Goal: Manage account settings

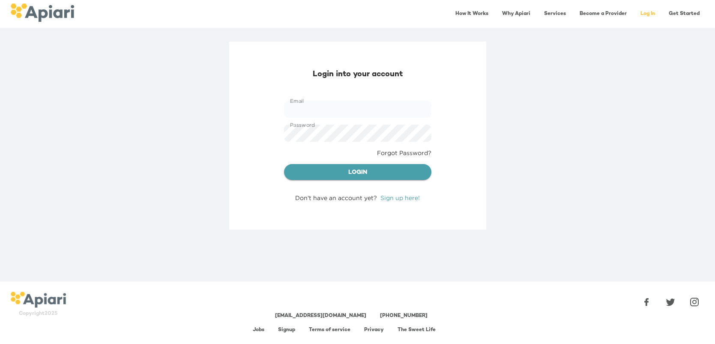
type input "**********"
click at [393, 173] on span "Login" at bounding box center [358, 172] width 134 height 11
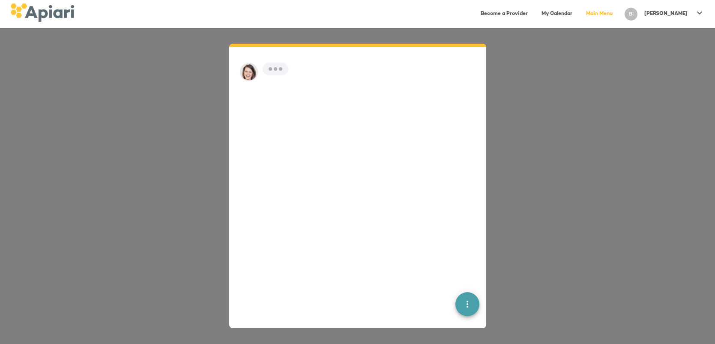
scroll to position [12, 0]
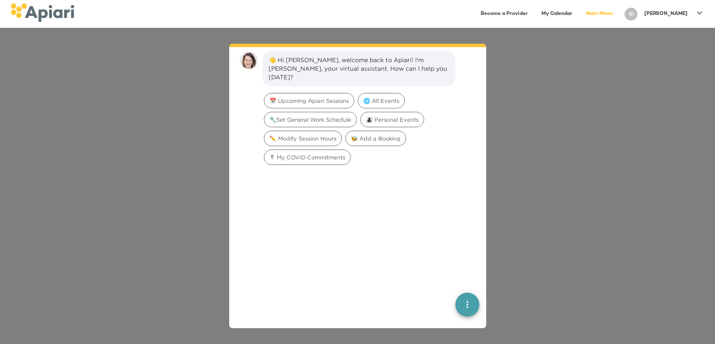
click at [700, 11] on icon at bounding box center [699, 13] width 10 height 10
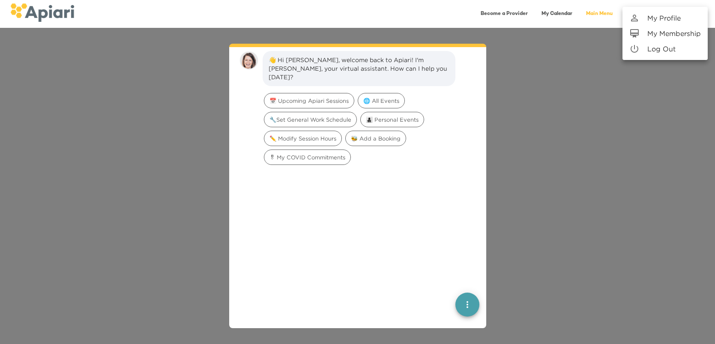
click at [671, 17] on p "My Profile" at bounding box center [663, 18] width 33 height 10
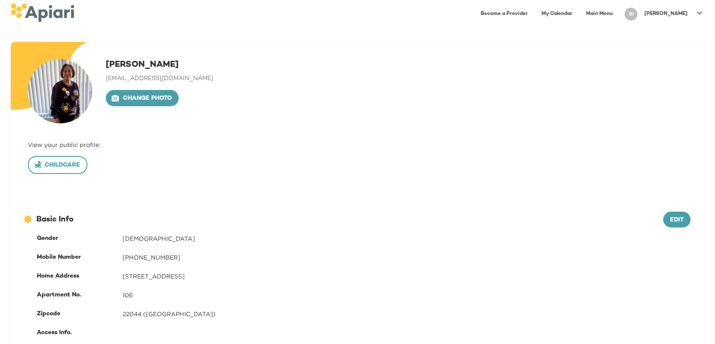
click at [63, 164] on span "Childcare" at bounding box center [57, 165] width 45 height 11
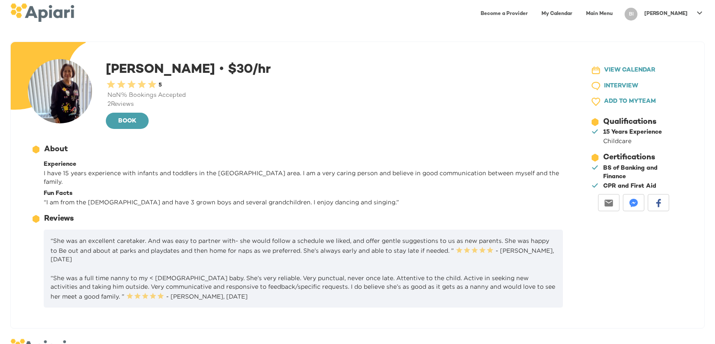
scroll to position [39, 0]
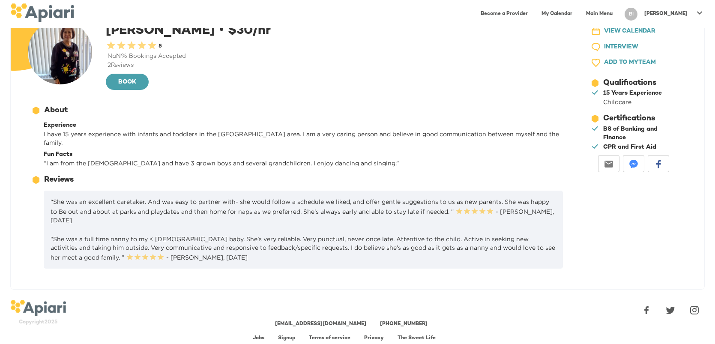
click at [260, 335] on link "Jobs" at bounding box center [259, 338] width 12 height 6
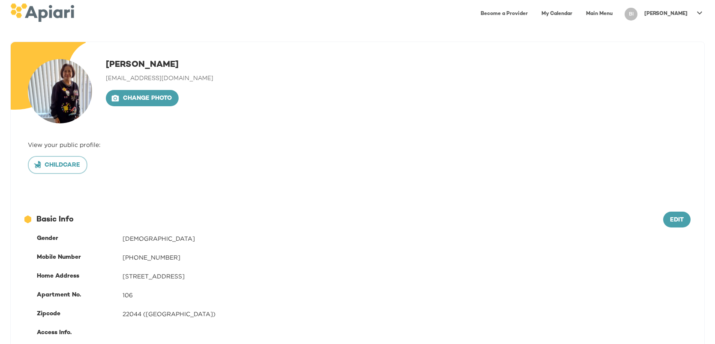
click at [699, 14] on icon at bounding box center [699, 12] width 5 height 3
click at [660, 50] on p "Log Out" at bounding box center [661, 49] width 28 height 10
